Goal: Task Accomplishment & Management: Use online tool/utility

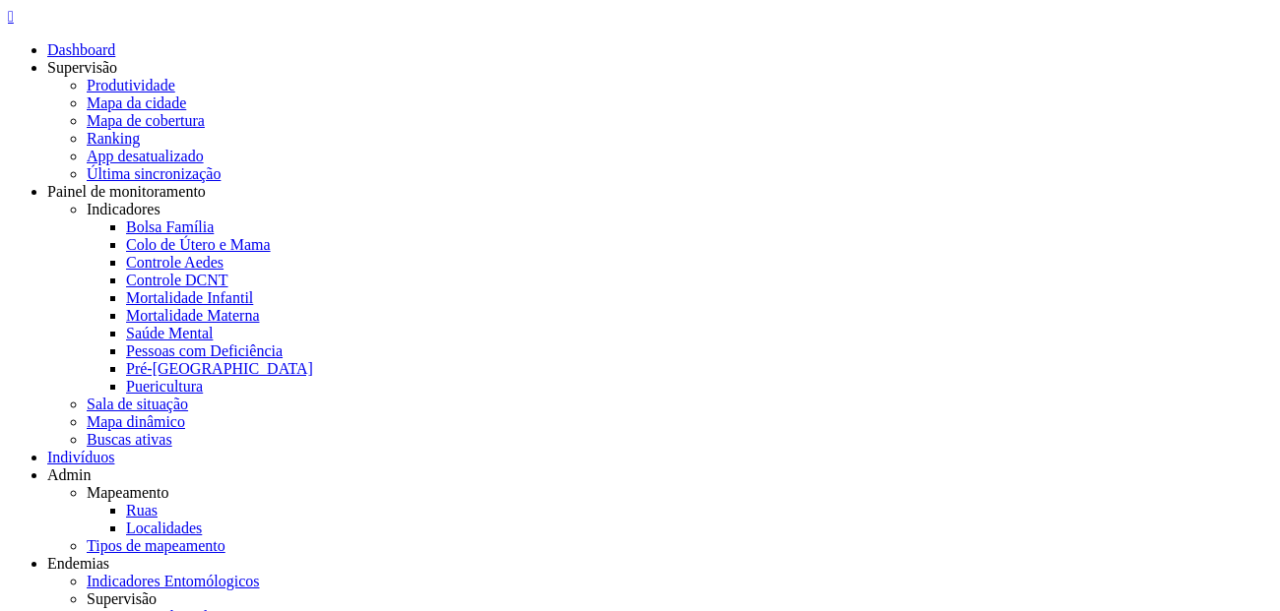
click at [14, 25] on icon "" at bounding box center [11, 16] width 6 height 17
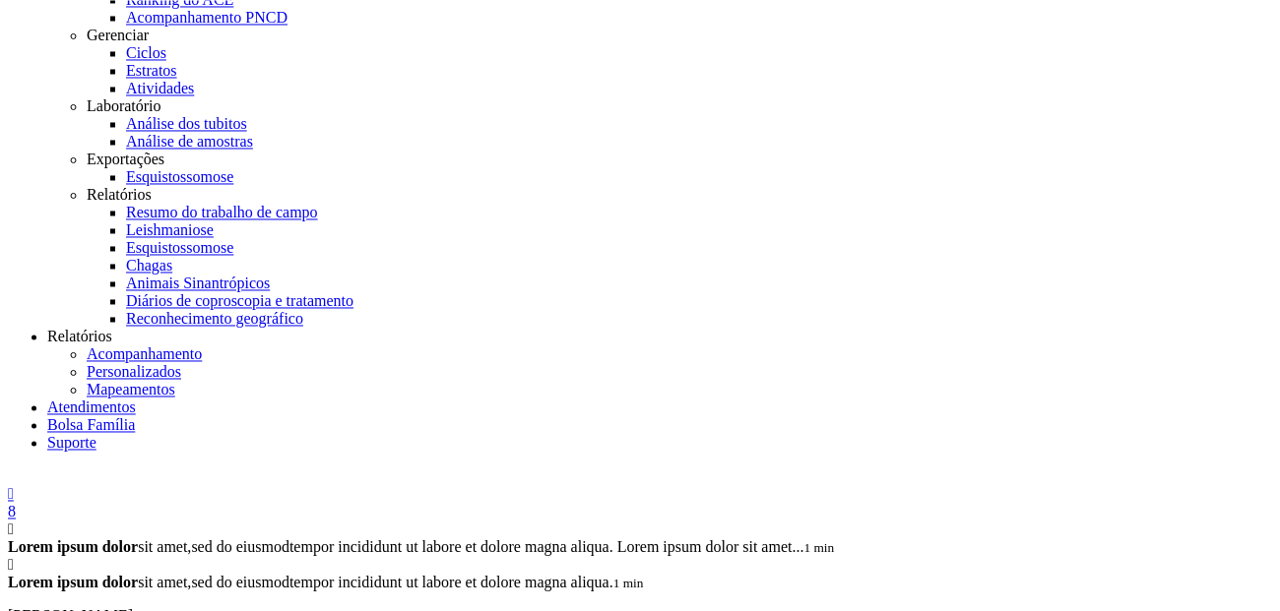
scroll to position [637, 0]
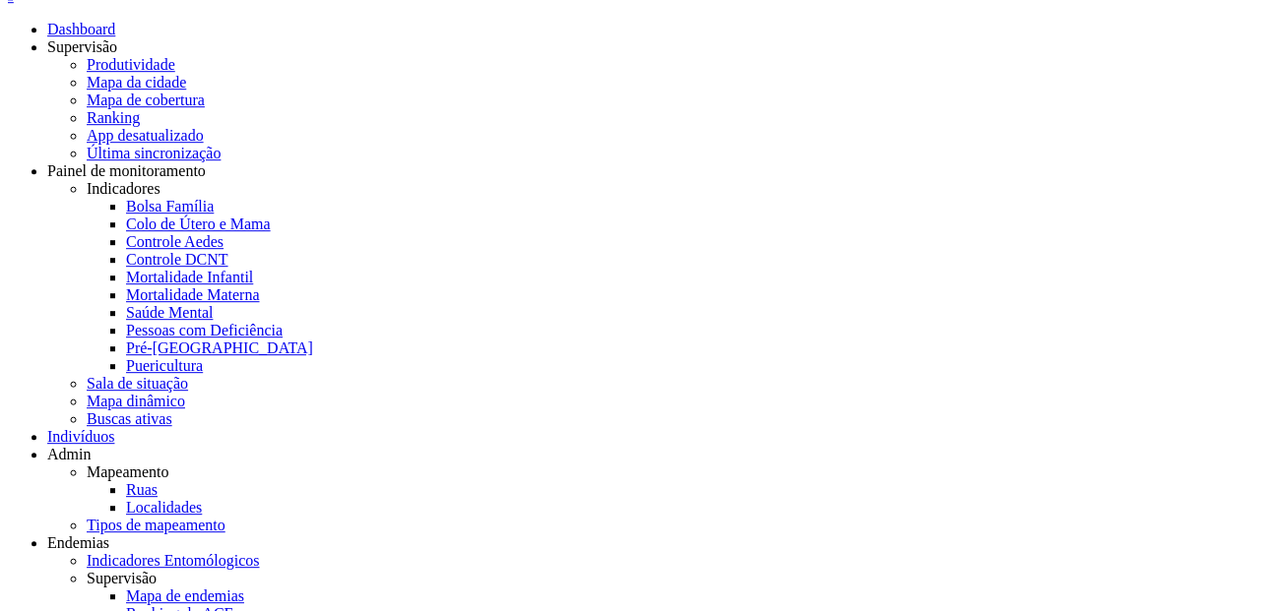
scroll to position [0, 0]
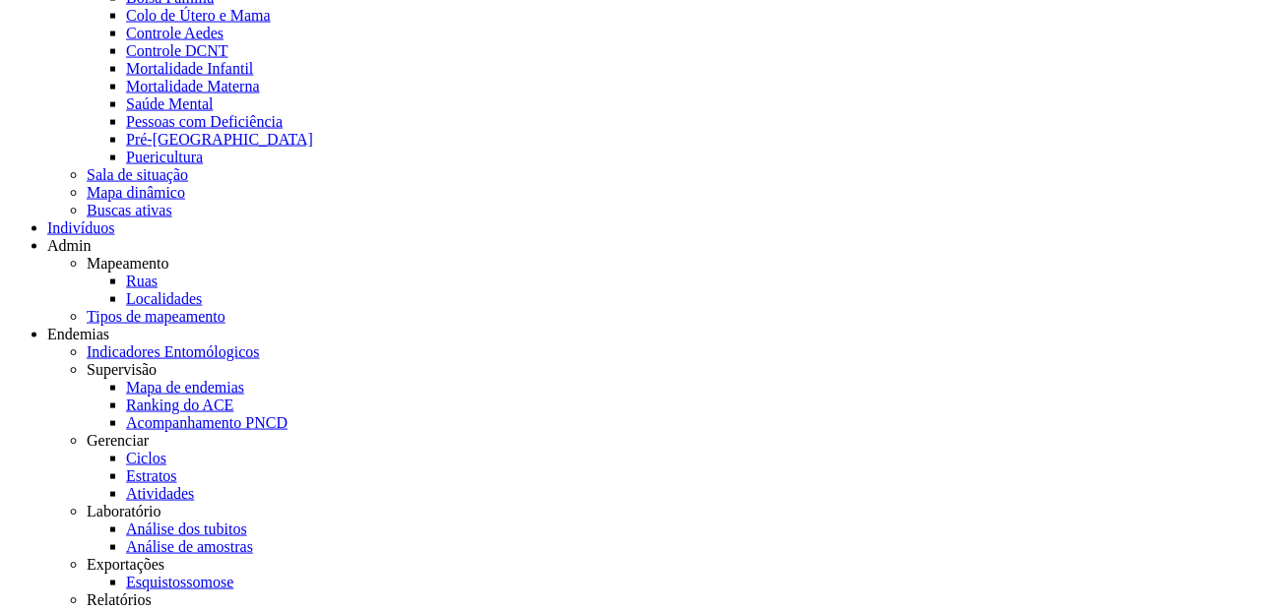
scroll to position [240, 0]
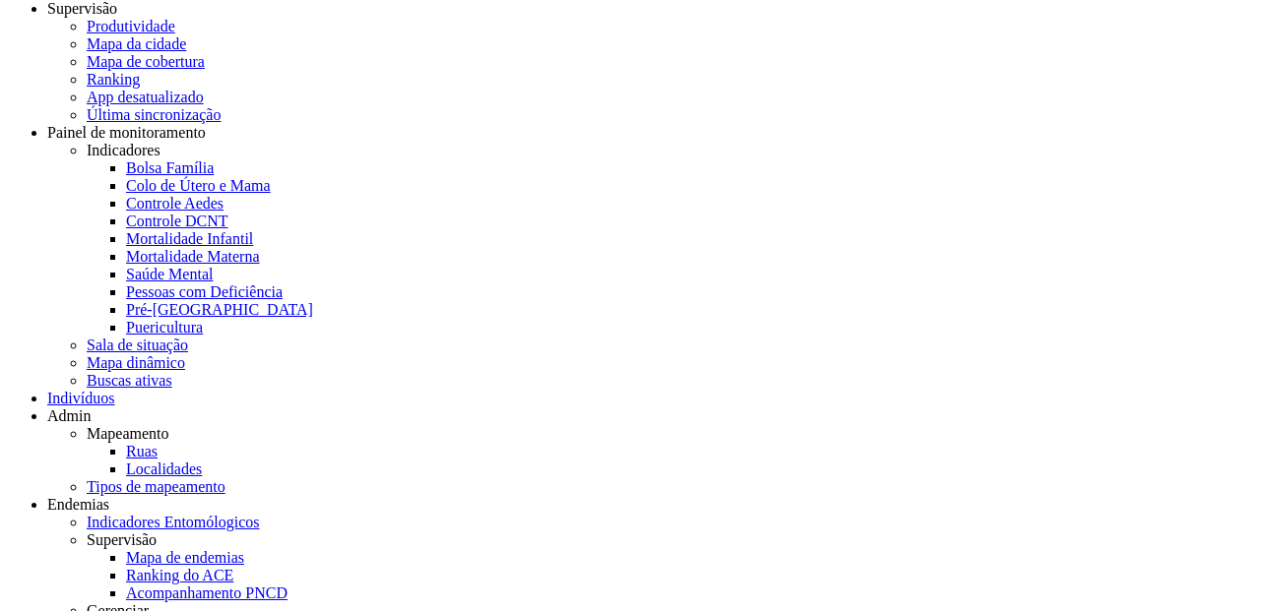
scroll to position [59, 0]
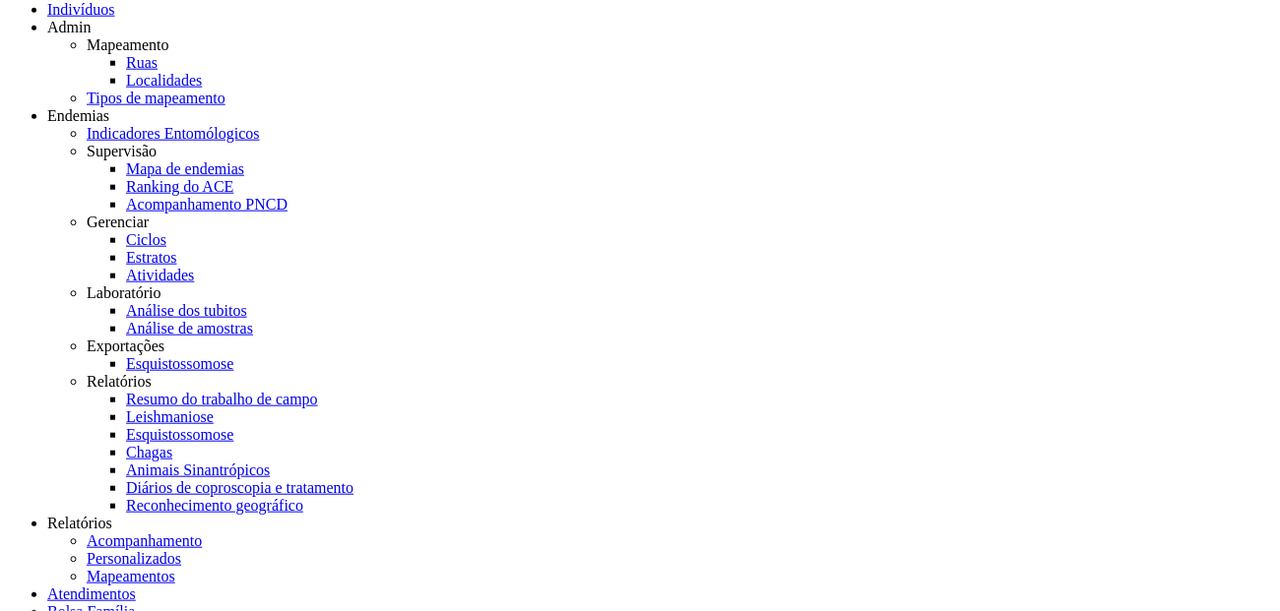
scroll to position [447, 0]
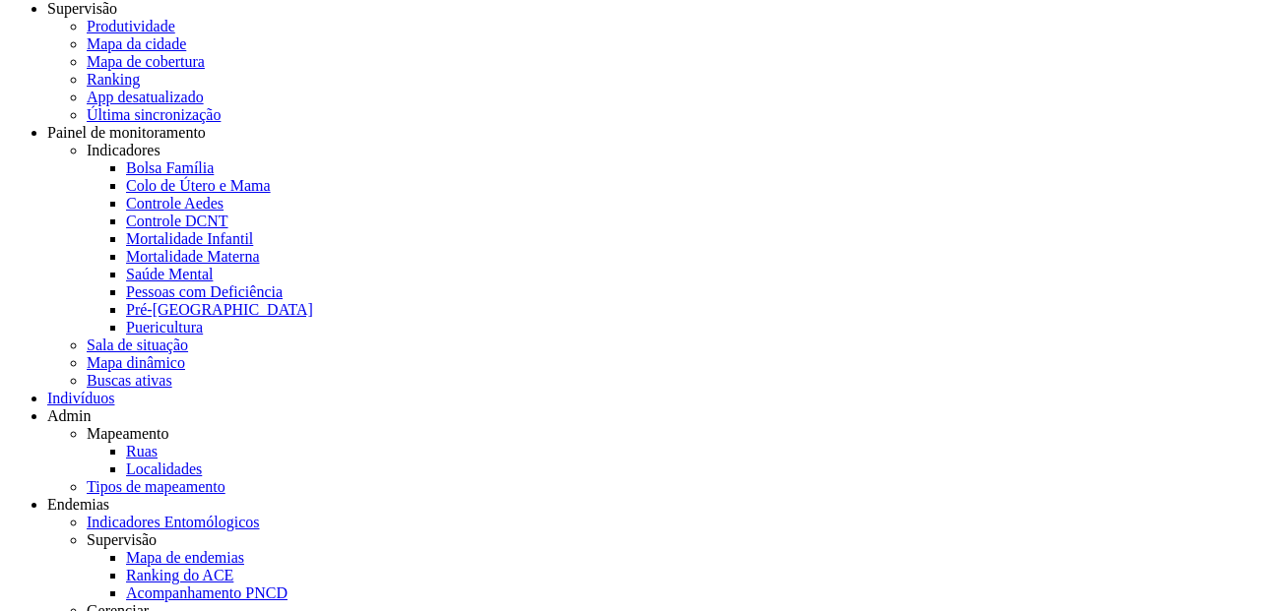
scroll to position [59, 0]
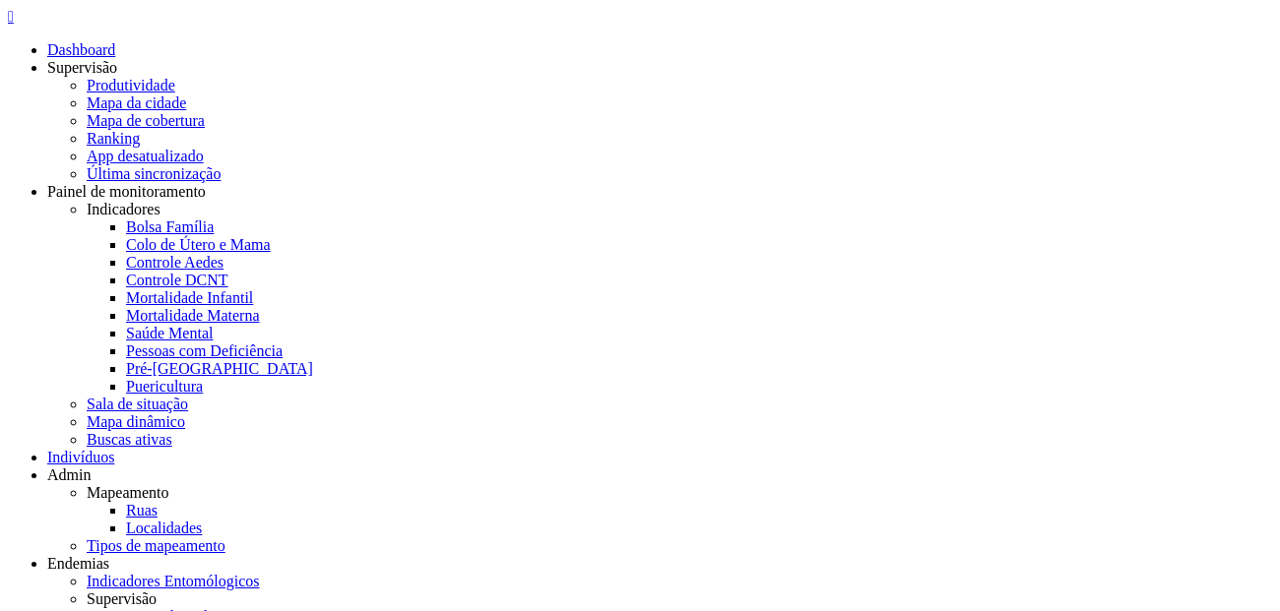
click at [14, 25] on icon "" at bounding box center [11, 16] width 6 height 17
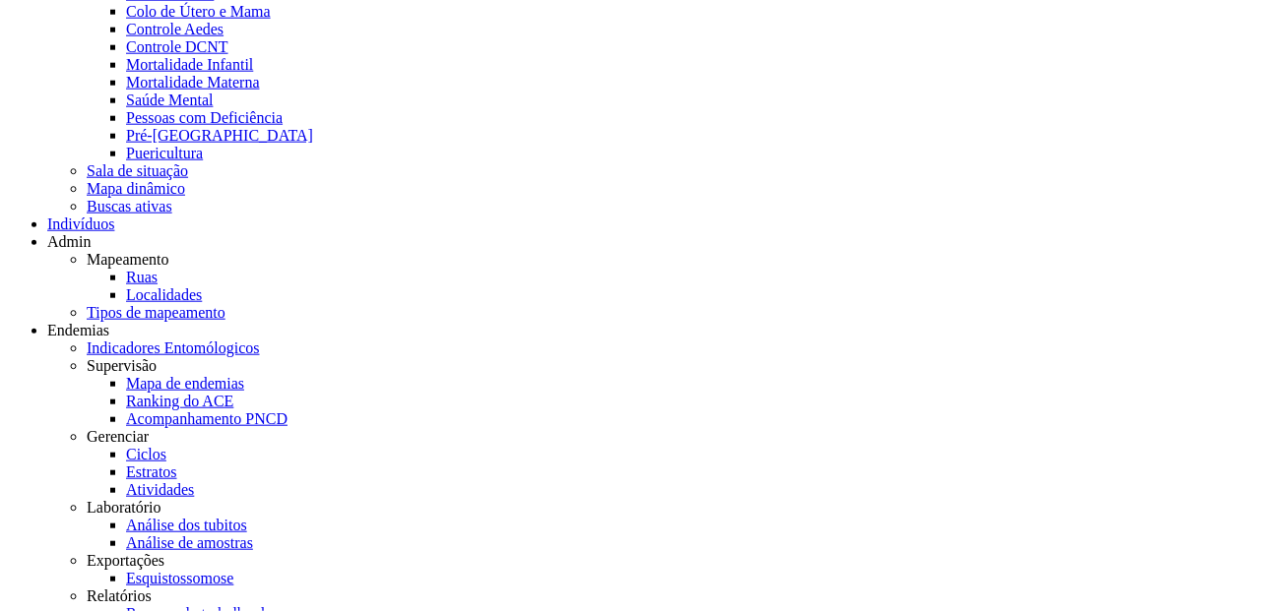
scroll to position [237, 0]
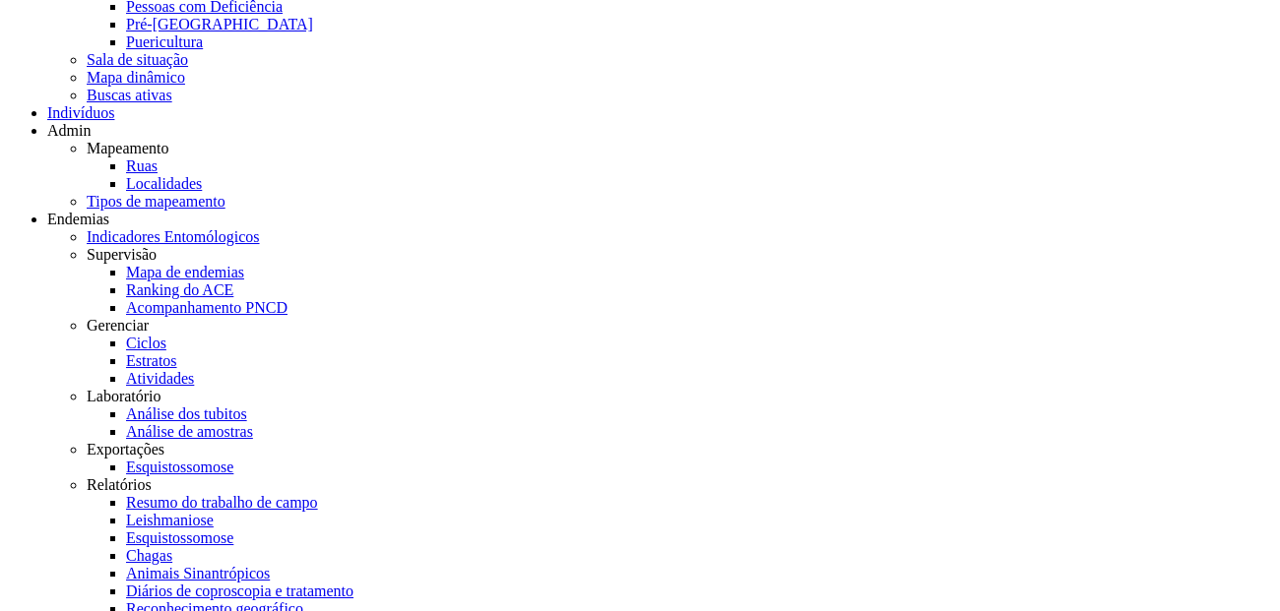
scroll to position [313, 0]
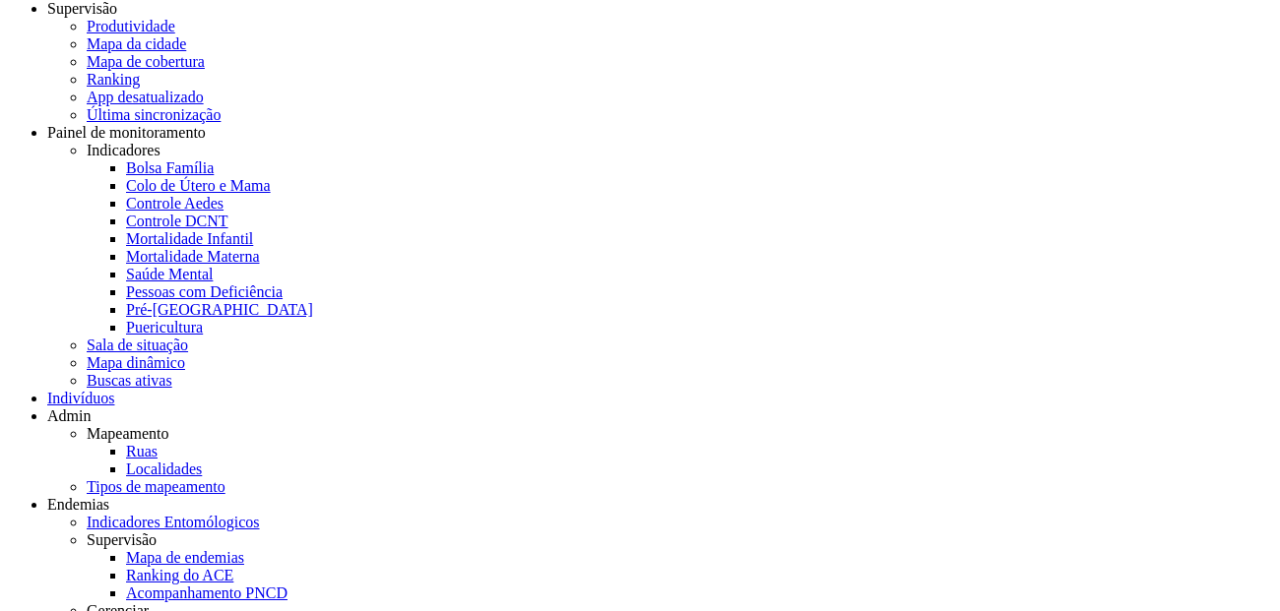
scroll to position [59, 0]
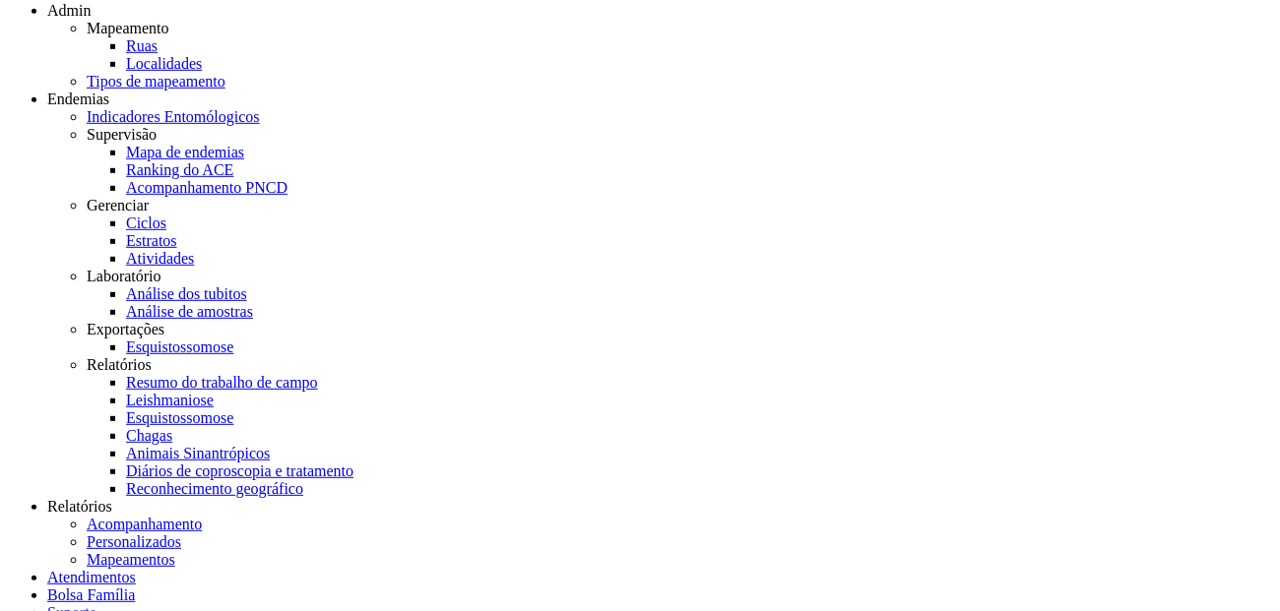
scroll to position [482, 0]
